Goal: Information Seeking & Learning: Learn about a topic

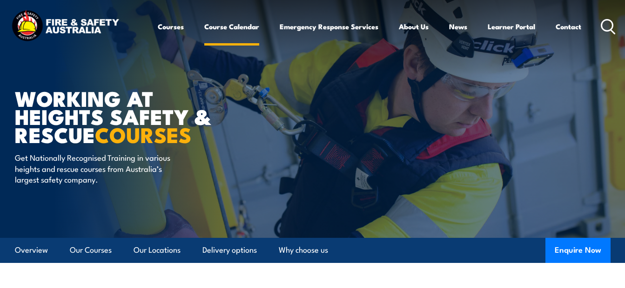
click at [211, 21] on link "Course Calendar" at bounding box center [231, 26] width 55 height 22
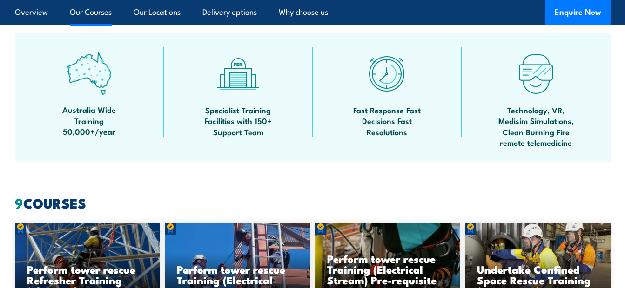
scroll to position [651, 0]
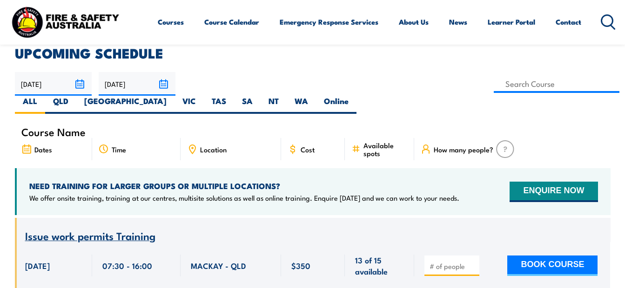
click at [193, 144] on icon at bounding box center [192, 149] width 10 height 10
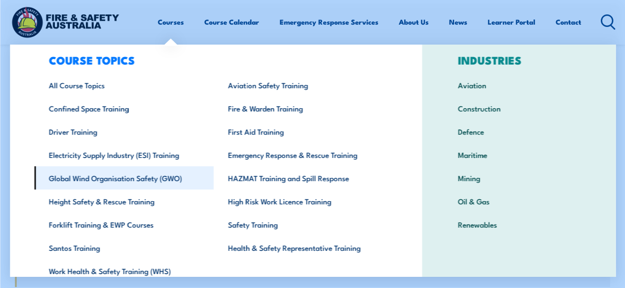
scroll to position [15, 0]
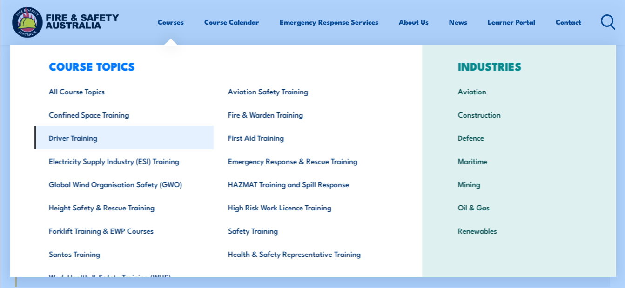
click at [116, 142] on link "Driver Training" at bounding box center [123, 137] width 179 height 23
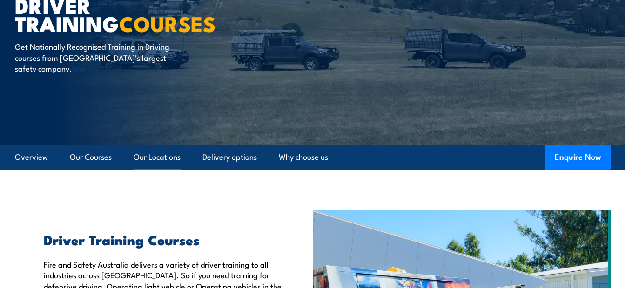
click at [160, 158] on link "Our Locations" at bounding box center [156, 157] width 47 height 25
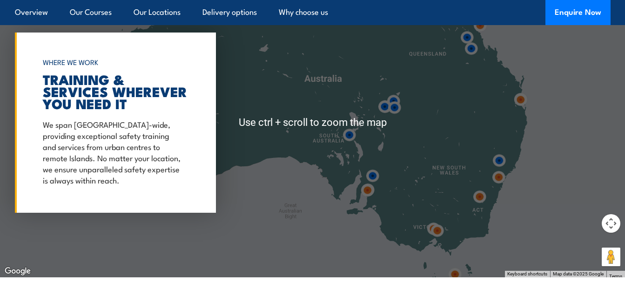
scroll to position [1343, 0]
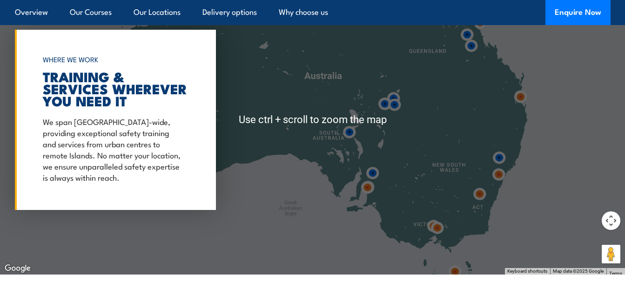
click at [137, 156] on p "We span Australia-wide, providing exceptional safety training and services from…" at bounding box center [113, 149] width 140 height 67
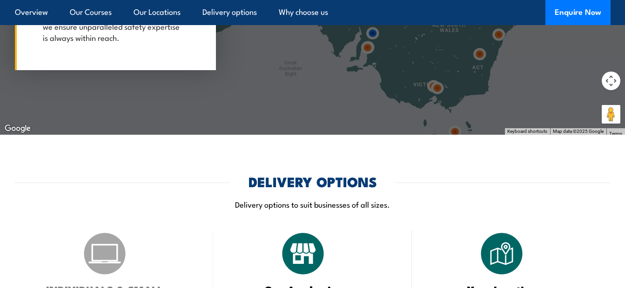
scroll to position [1575, 0]
